Goal: Check status: Check status

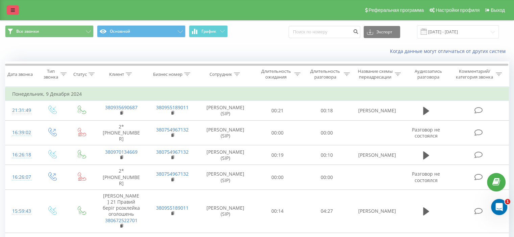
click at [17, 9] on link at bounding box center [13, 9] width 12 height 9
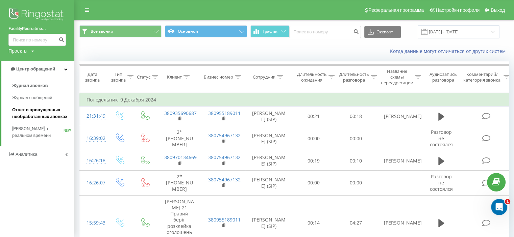
click at [31, 111] on span "Отчет о пропущенных необработанных звонках" at bounding box center [41, 114] width 59 height 14
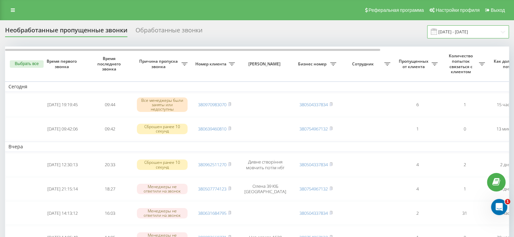
click at [458, 29] on input "[DATE] - [DATE]" at bounding box center [468, 31] width 82 height 13
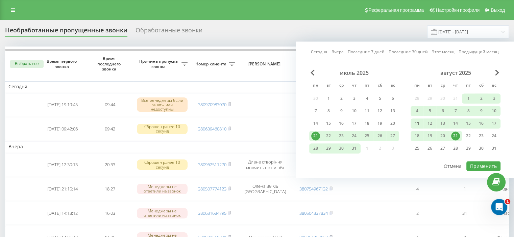
click at [416, 121] on div "11" at bounding box center [416, 123] width 9 height 9
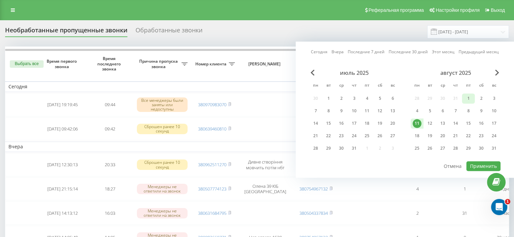
click at [469, 98] on div "1" at bounding box center [468, 98] width 9 height 9
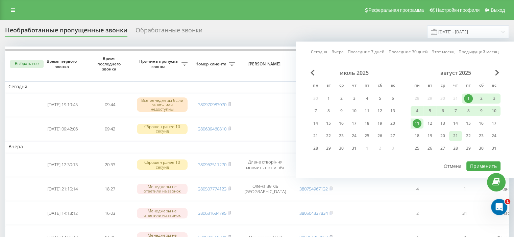
click at [456, 135] on div "21" at bounding box center [455, 136] width 9 height 9
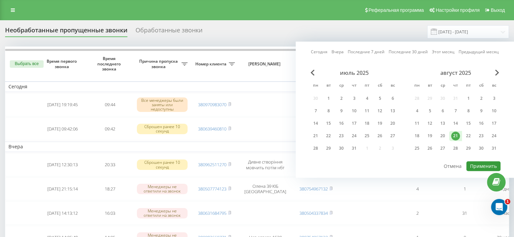
click at [484, 163] on button "Применить" at bounding box center [483, 166] width 34 height 10
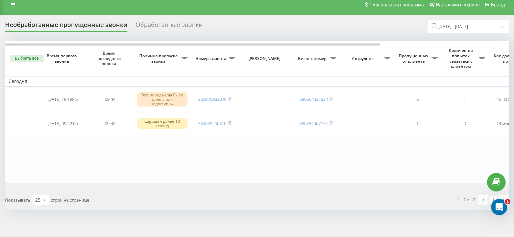
scroll to position [9, 0]
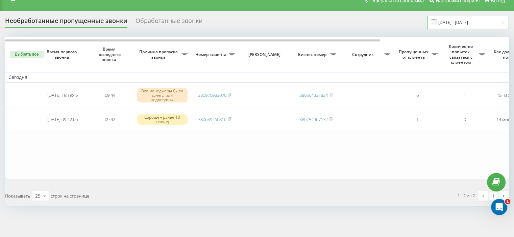
drag, startPoint x: 472, startPoint y: 23, endPoint x: 472, endPoint y: 20, distance: 3.7
click at [472, 22] on input "[DATE] - [DATE]" at bounding box center [468, 22] width 82 height 13
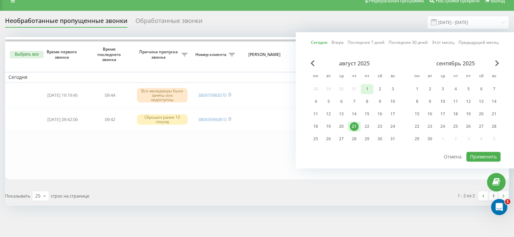
click at [365, 86] on div "1" at bounding box center [366, 89] width 9 height 9
click at [356, 124] on div "21" at bounding box center [353, 126] width 9 height 9
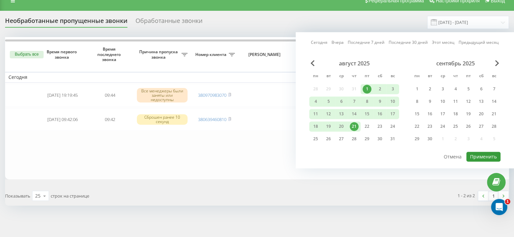
click at [474, 152] on button "Применить" at bounding box center [483, 157] width 34 height 10
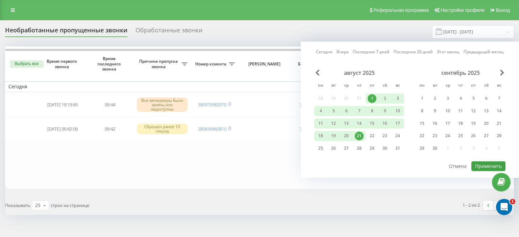
type input "[DATE] - [DATE]"
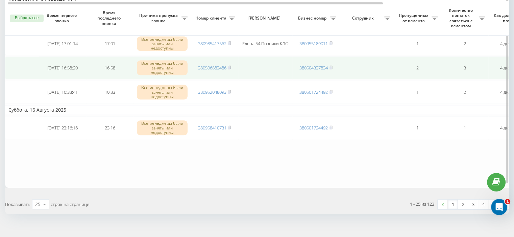
scroll to position [622, 0]
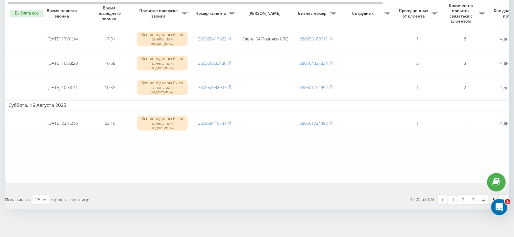
click at [495, 195] on link "5" at bounding box center [493, 199] width 10 height 9
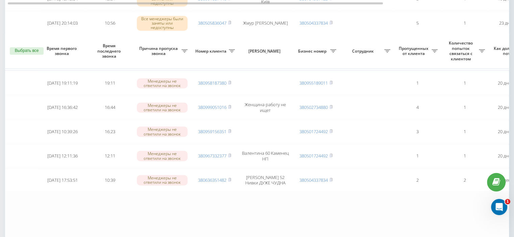
scroll to position [562, 0]
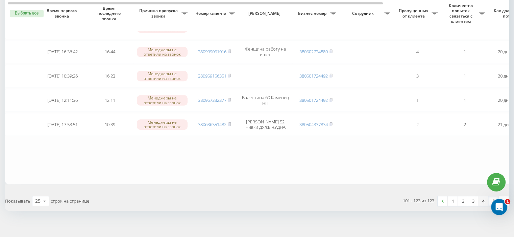
click at [482, 196] on link "4" at bounding box center [483, 200] width 10 height 9
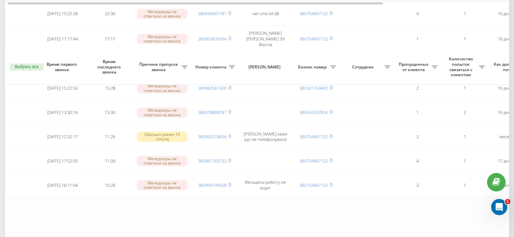
scroll to position [599, 0]
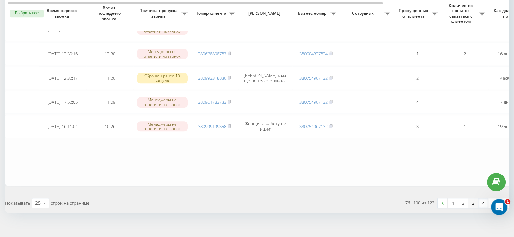
click at [471, 199] on link "3" at bounding box center [473, 203] width 10 height 9
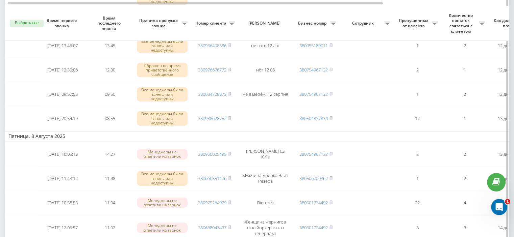
scroll to position [612, 0]
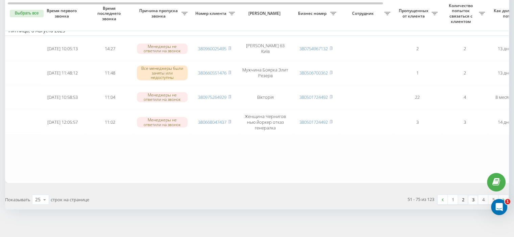
click at [462, 195] on link "2" at bounding box center [462, 199] width 10 height 9
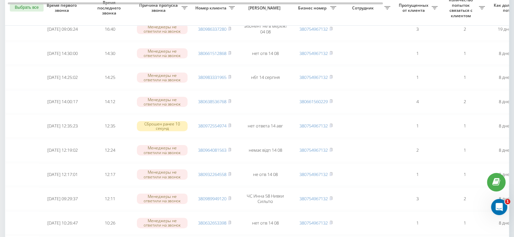
scroll to position [602, 0]
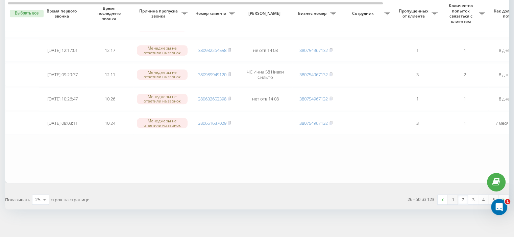
click at [451, 195] on link "1" at bounding box center [452, 199] width 10 height 9
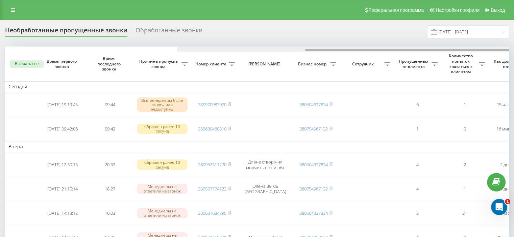
scroll to position [0, 172]
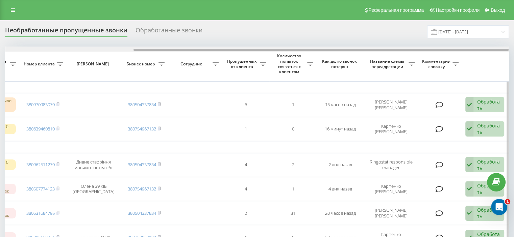
drag, startPoint x: 278, startPoint y: 48, endPoint x: 306, endPoint y: 51, distance: 28.2
click at [306, 51] on div at bounding box center [256, 49] width 503 height 5
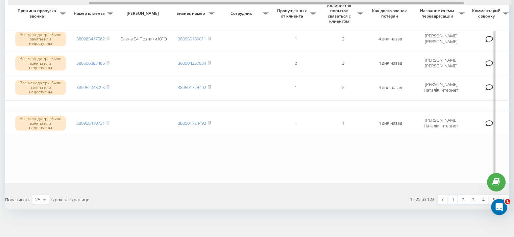
scroll to position [0, 108]
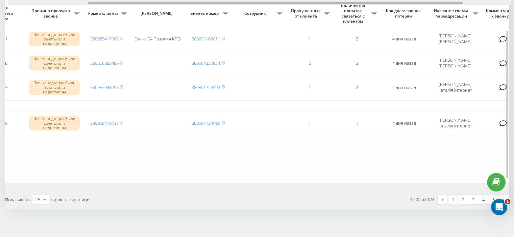
drag, startPoint x: 216, startPoint y: 3, endPoint x: 168, endPoint y: 0, distance: 47.7
click at [168, 0] on div at bounding box center [259, 2] width 503 height 5
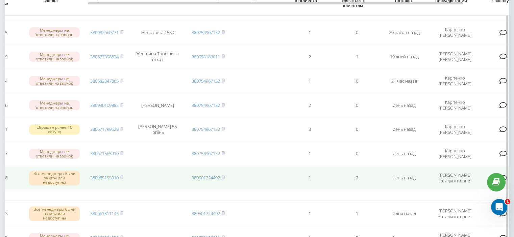
scroll to position [183, 0]
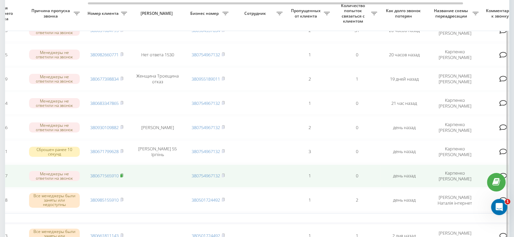
click at [123, 174] on icon at bounding box center [122, 175] width 2 height 3
